Goal: Find contact information: Find contact information

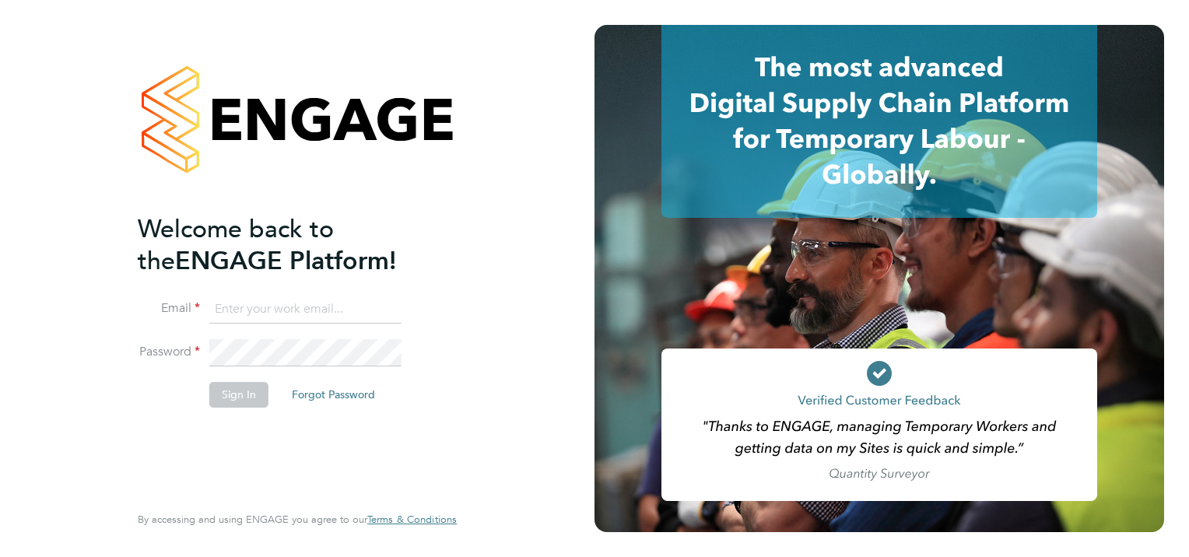
type input "jemma@jtrecruit.co.uk"
click at [233, 398] on button "Sign In" at bounding box center [238, 394] width 59 height 25
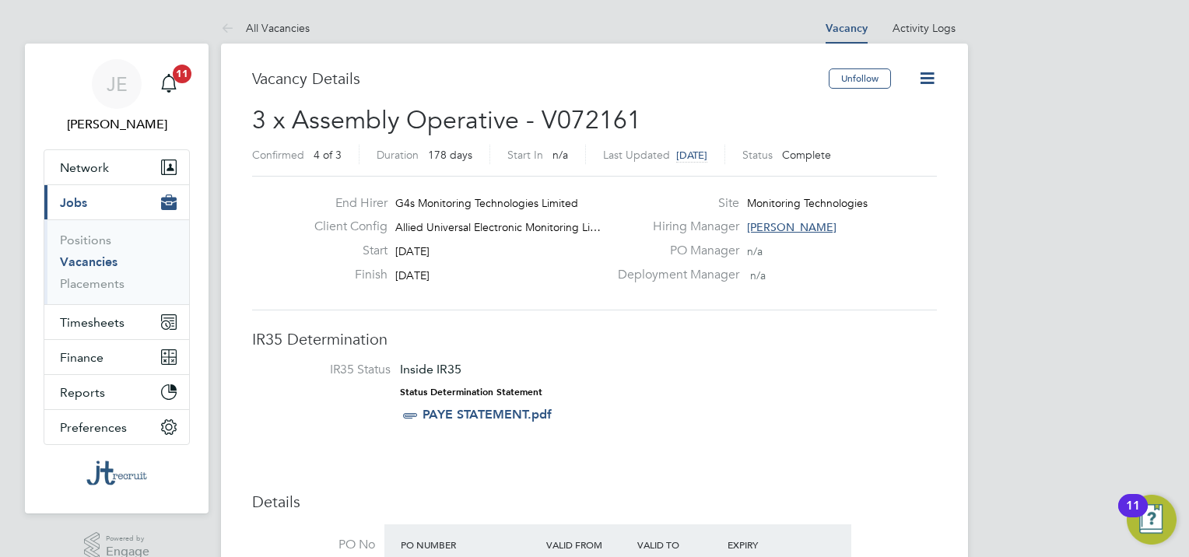
click at [105, 261] on link "Vacancies" at bounding box center [89, 261] width 58 height 15
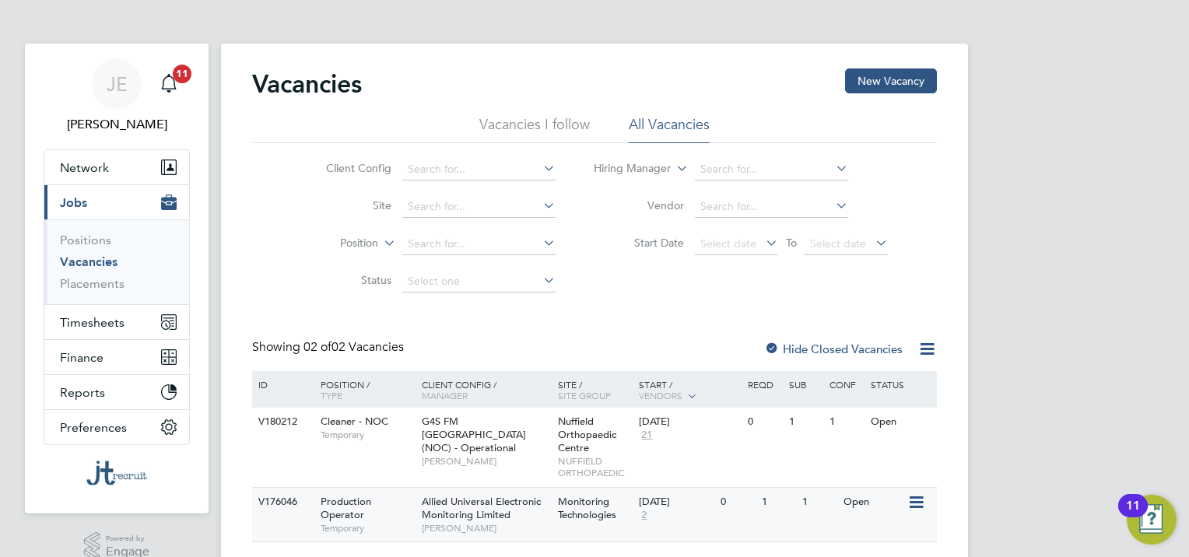
scroll to position [40, 0]
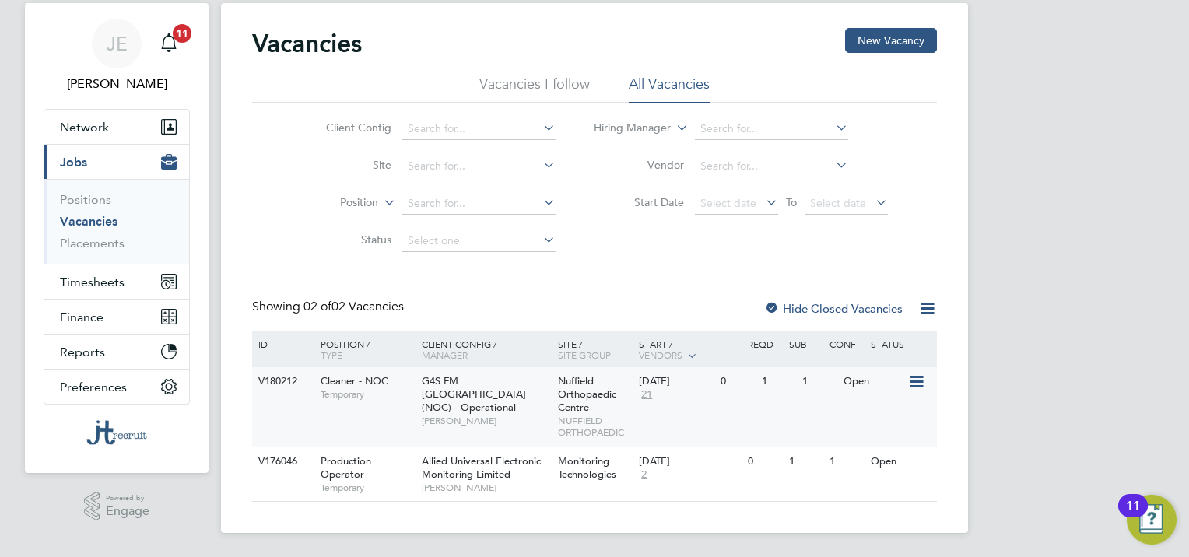
click at [455, 415] on span "[PERSON_NAME]" at bounding box center [486, 421] width 128 height 12
click at [362, 376] on span "Cleaner - NOC" at bounding box center [354, 380] width 68 height 13
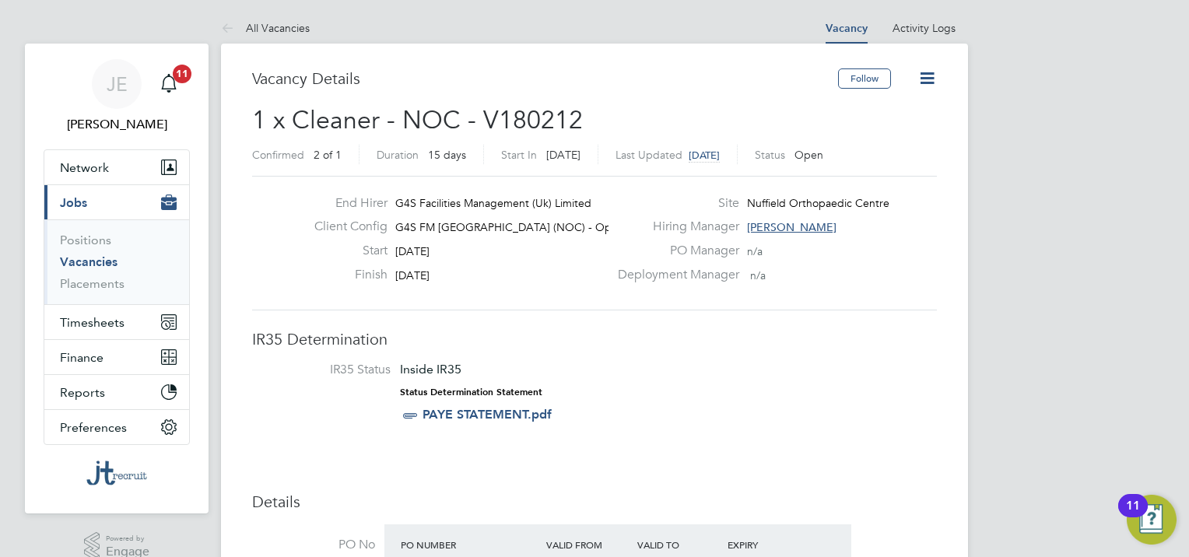
click at [791, 233] on div "Hiring Manager [PERSON_NAME]" at bounding box center [775, 231] width 334 height 24
click at [793, 226] on span "[PERSON_NAME]" at bounding box center [791, 227] width 89 height 14
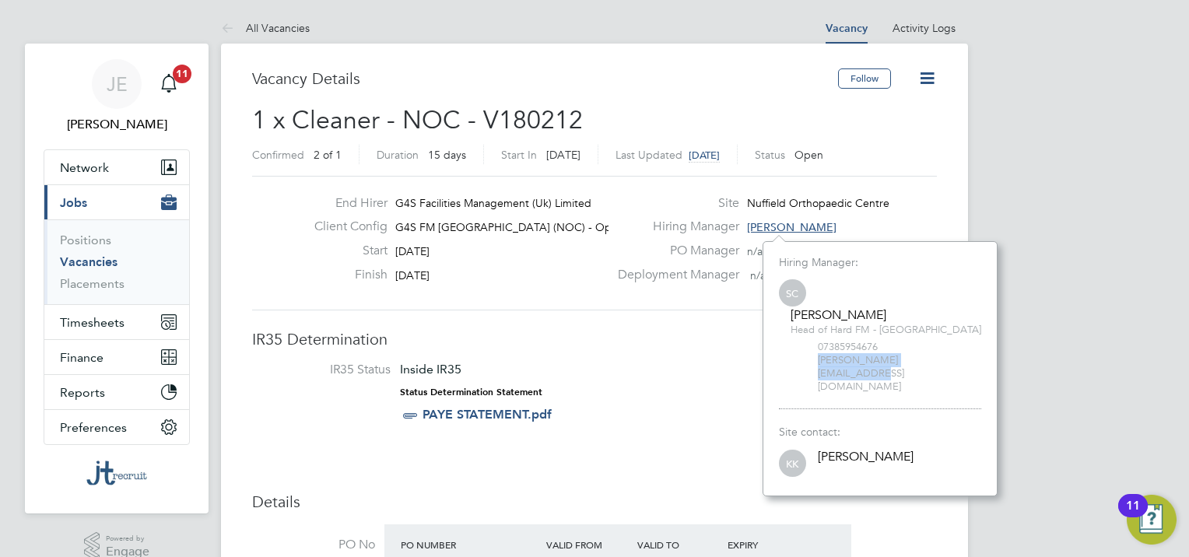
drag, startPoint x: 945, startPoint y: 333, endPoint x: 802, endPoint y: 331, distance: 143.1
click at [802, 331] on div "SC [PERSON_NAME] Head of Hard FM - [GEOGRAPHIC_DATA] 07385954676 [PERSON_NAME][…" at bounding box center [880, 335] width 202 height 116
drag, startPoint x: 802, startPoint y: 331, endPoint x: 838, endPoint y: 331, distance: 35.8
copy span "[PERSON_NAME][EMAIL_ADDRESS][DOMAIN_NAME]"
click at [653, 345] on h3 "IR35 Determination" at bounding box center [594, 339] width 685 height 20
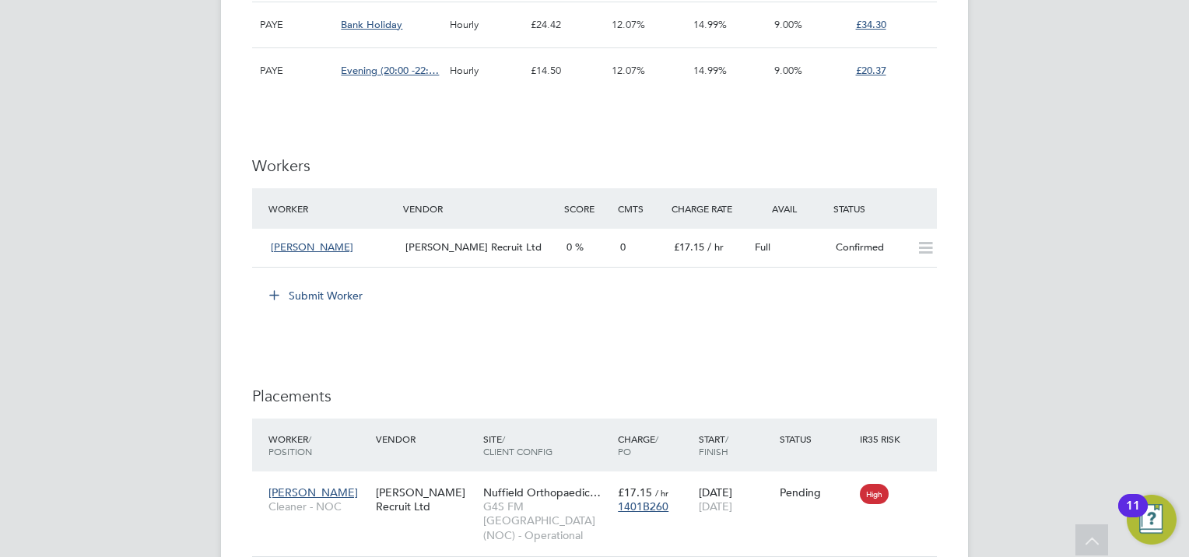
drag, startPoint x: 352, startPoint y: 250, endPoint x: 175, endPoint y: 355, distance: 205.0
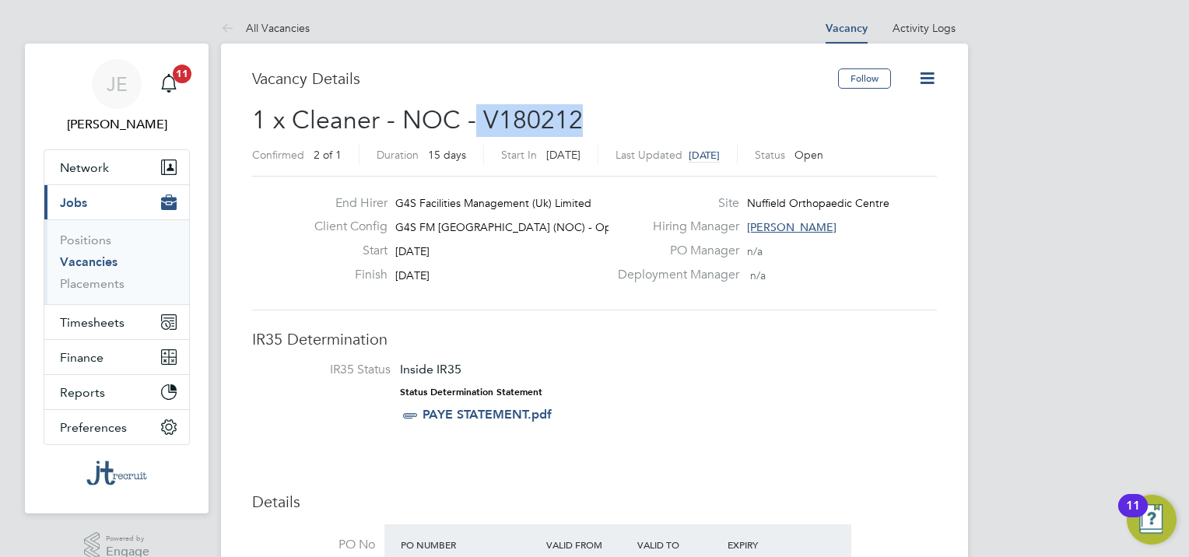
drag, startPoint x: 574, startPoint y: 121, endPoint x: 473, endPoint y: 124, distance: 101.2
click at [473, 124] on span "1 x Cleaner - NOC - V180212" at bounding box center [417, 120] width 331 height 30
drag, startPoint x: 473, startPoint y: 124, endPoint x: 518, endPoint y: 119, distance: 45.4
copy span "V180212"
click at [798, 230] on span "[PERSON_NAME]" at bounding box center [791, 227] width 89 height 14
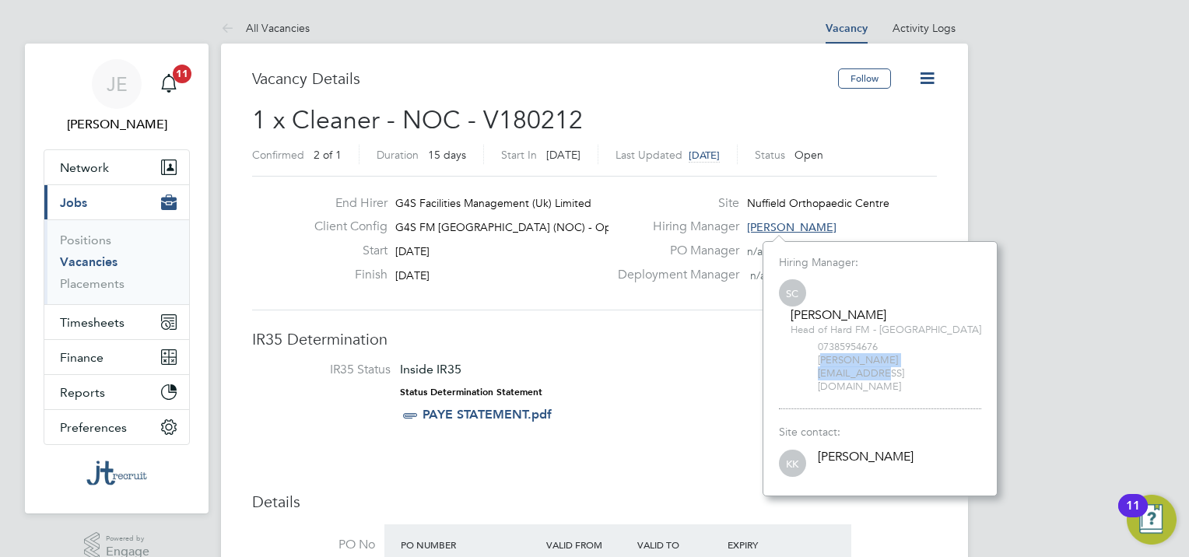
drag, startPoint x: 958, startPoint y: 335, endPoint x: 818, endPoint y: 338, distance: 140.0
click at [818, 354] on span "[PERSON_NAME][EMAIL_ADDRESS][DOMAIN_NAME]" at bounding box center [899, 374] width 163 height 40
drag, startPoint x: 818, startPoint y: 338, endPoint x: 834, endPoint y: 338, distance: 15.6
copy span "[PERSON_NAME][EMAIL_ADDRESS][DOMAIN_NAME]"
click at [887, 310] on div "SC Samuel Clacker Head of Hard FM - Oxford 07385954676 samuel.clacker@uk.g4s.com" at bounding box center [880, 335] width 202 height 116
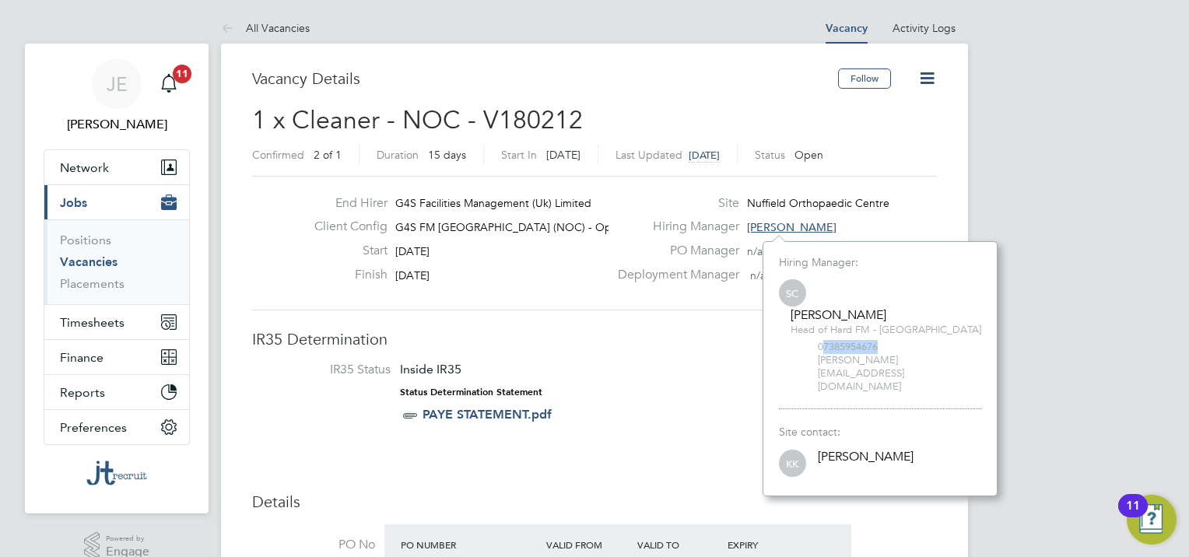
drag, startPoint x: 883, startPoint y: 314, endPoint x: 818, endPoint y: 318, distance: 64.7
click at [818, 341] on span "07385954676" at bounding box center [899, 347] width 163 height 13
drag, startPoint x: 818, startPoint y: 318, endPoint x: 849, endPoint y: 316, distance: 30.4
copy span "07385954676"
